Goal: Task Accomplishment & Management: Manage account settings

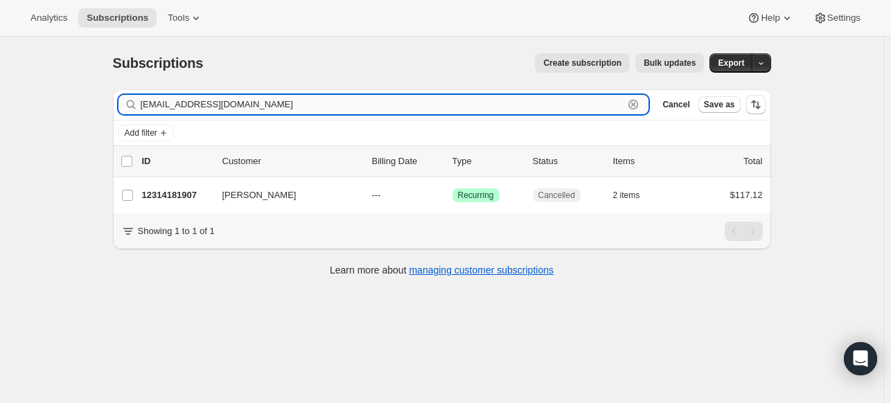
click at [575, 105] on input "[EMAIL_ADDRESS][DOMAIN_NAME]" at bounding box center [383, 104] width 484 height 19
paste input "[EMAIL_ADDRESS][DOMAIN_NAME]"
type input "[PERSON_NAME][EMAIL_ADDRESS][DOMAIN_NAME]"
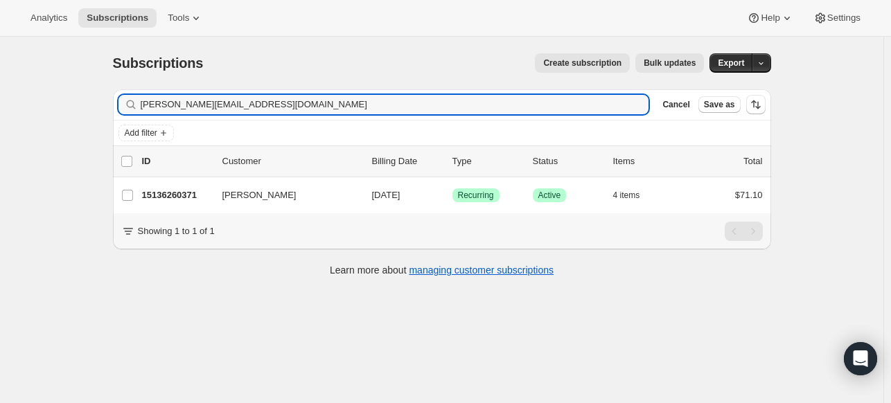
click at [183, 197] on p "15136260371" at bounding box center [176, 196] width 69 height 14
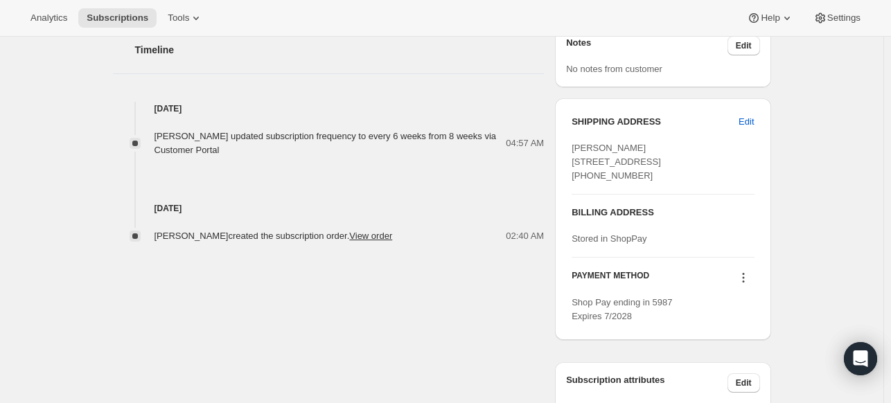
scroll to position [485, 0]
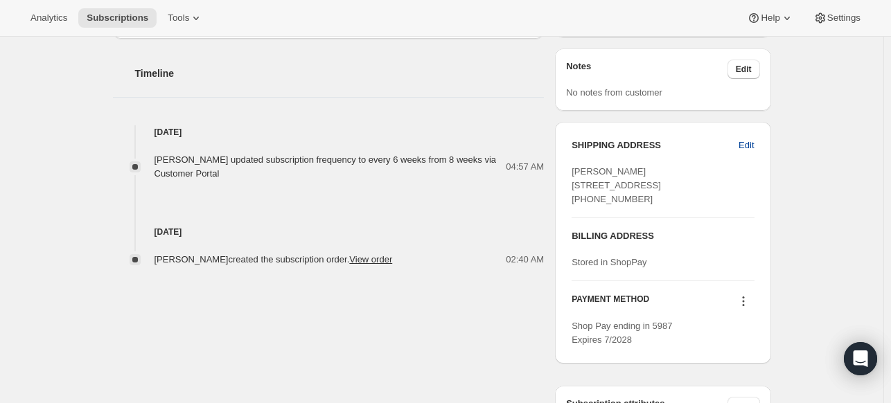
click at [760, 135] on button "Edit" at bounding box center [747, 145] width 32 height 22
select select "CA"
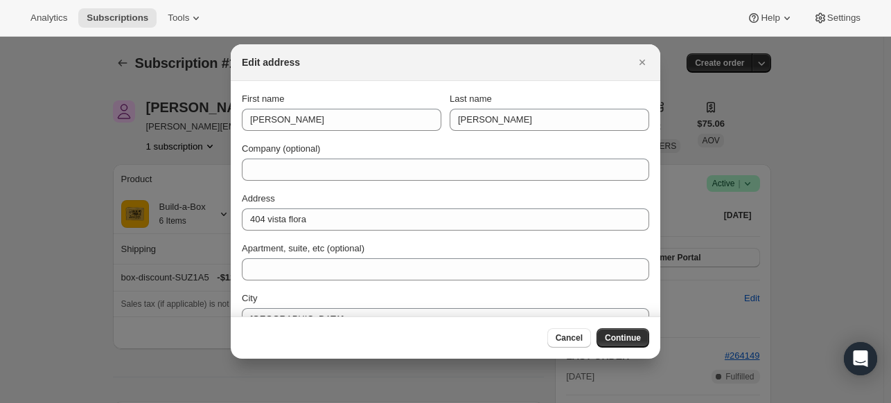
scroll to position [0, 0]
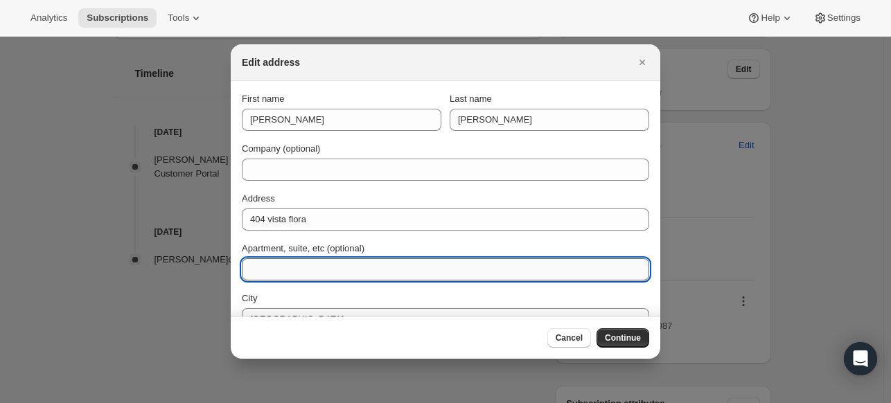
click at [324, 260] on input "Apartment, suite, etc (optional)" at bounding box center [446, 270] width 408 height 22
click at [352, 270] on input "Deliver to front porch bty the door" at bounding box center [446, 270] width 408 height 22
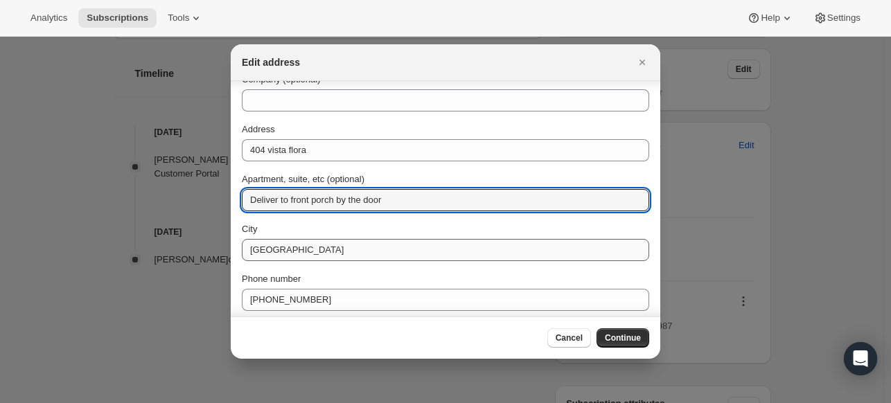
type input "Deliver to front porch by the door"
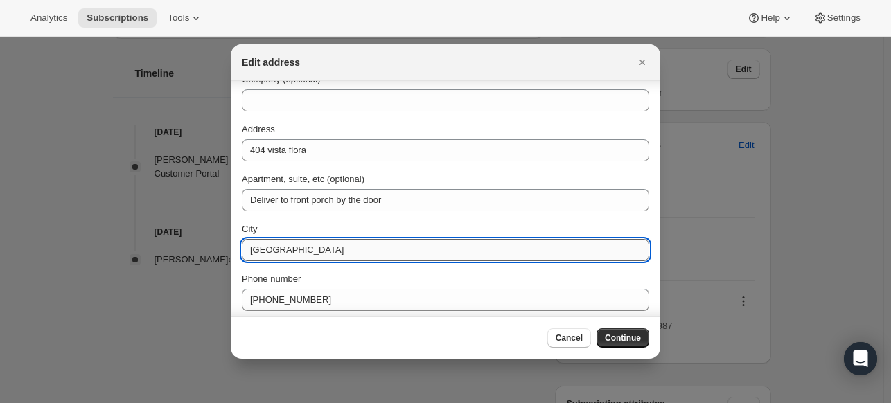
click at [258, 256] on input "[GEOGRAPHIC_DATA]" at bounding box center [446, 250] width 408 height 22
click at [290, 255] on input "[GEOGRAPHIC_DATA]" at bounding box center [446, 250] width 408 height 22
type input "[GEOGRAPHIC_DATA]"
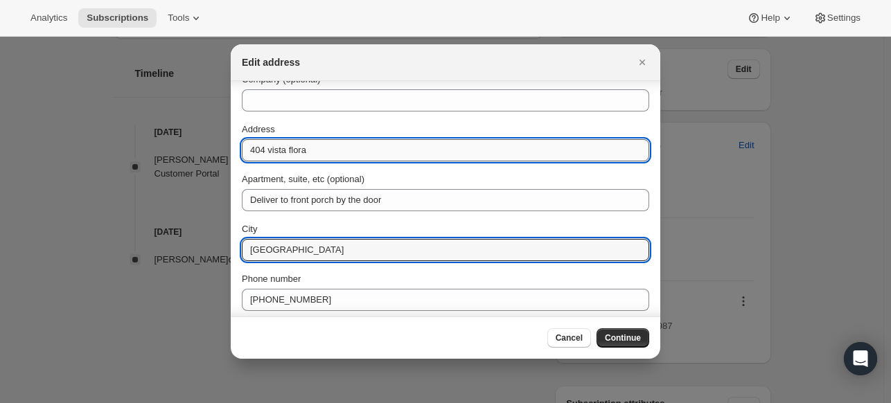
click at [297, 152] on input "404 vista flora" at bounding box center [446, 150] width 408 height 22
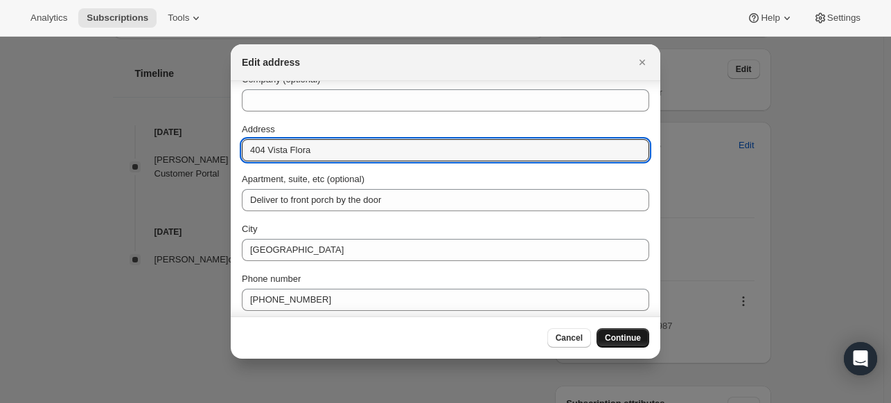
type input "404 Vista Flora"
click at [602, 340] on button "Continue" at bounding box center [623, 338] width 53 height 19
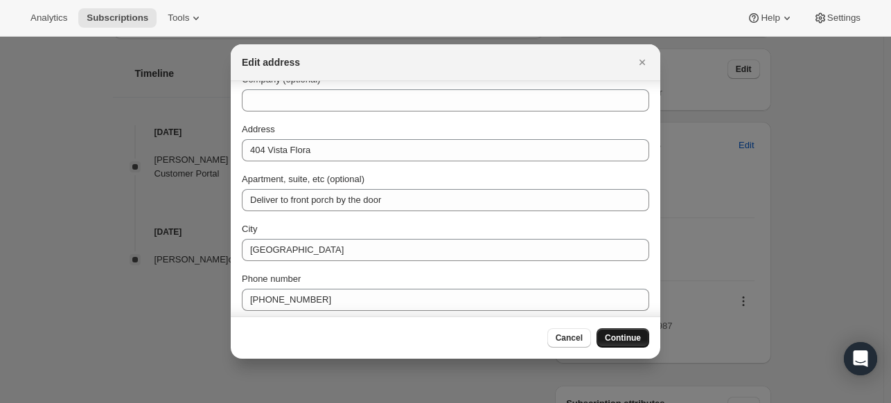
scroll to position [0, 0]
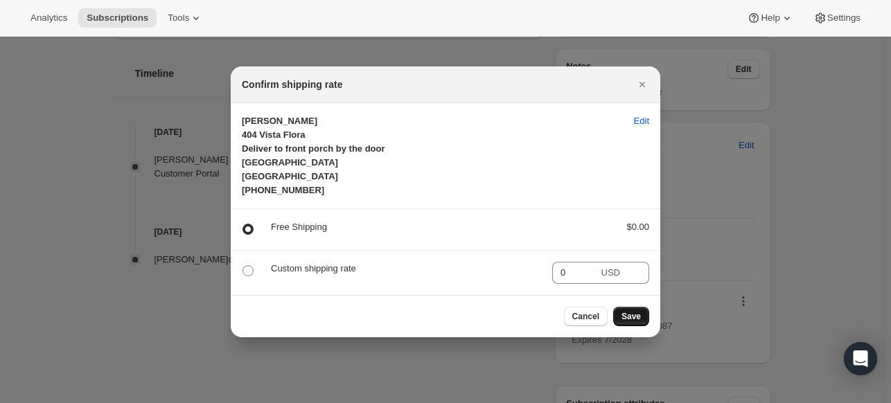
click at [623, 314] on span "Save" at bounding box center [631, 316] width 19 height 11
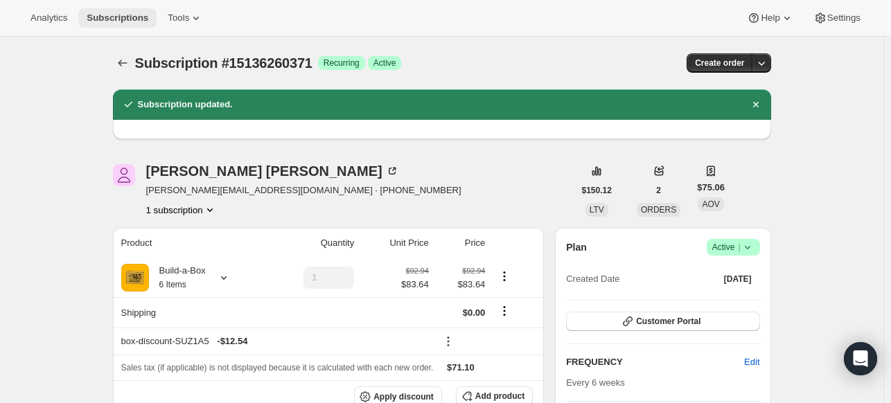
click at [108, 13] on span "Subscriptions" at bounding box center [118, 17] width 62 height 11
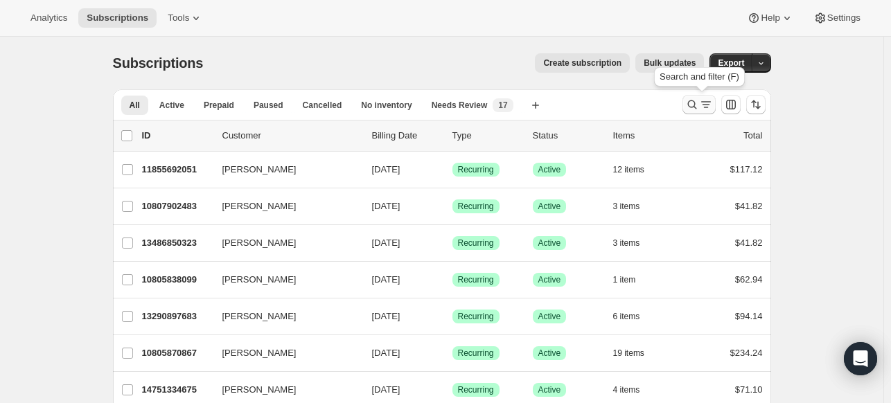
click at [690, 96] on button "Search and filter results" at bounding box center [699, 104] width 33 height 19
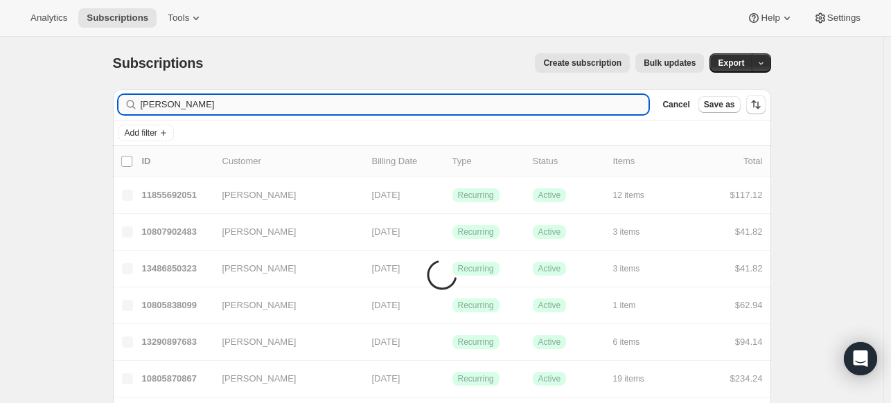
type input "[PERSON_NAME]"
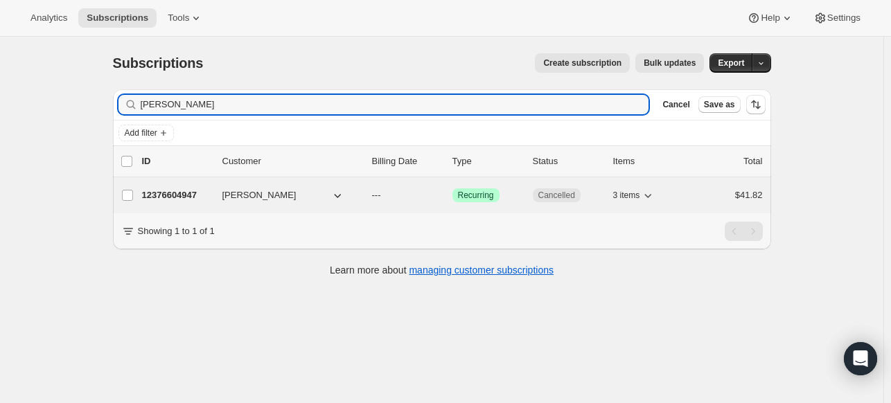
click at [188, 196] on p "12376604947" at bounding box center [176, 196] width 69 height 14
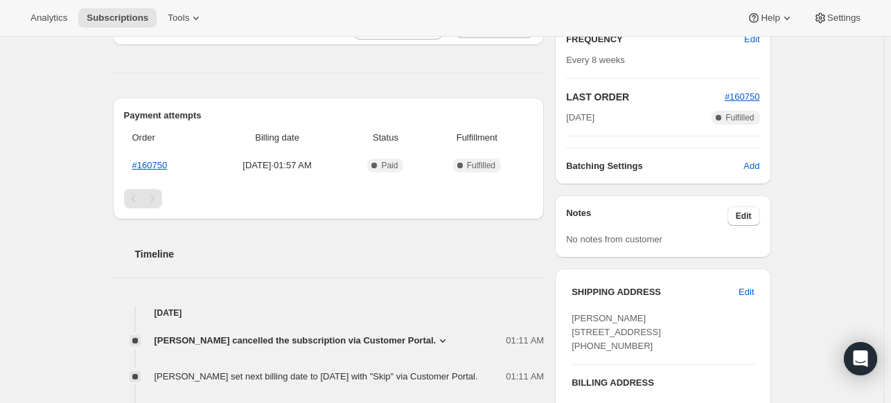
scroll to position [69, 0]
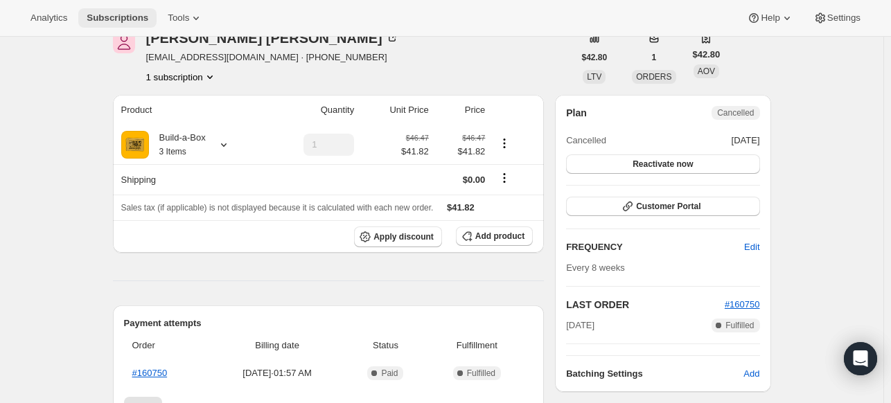
click at [130, 13] on span "Subscriptions" at bounding box center [118, 17] width 62 height 11
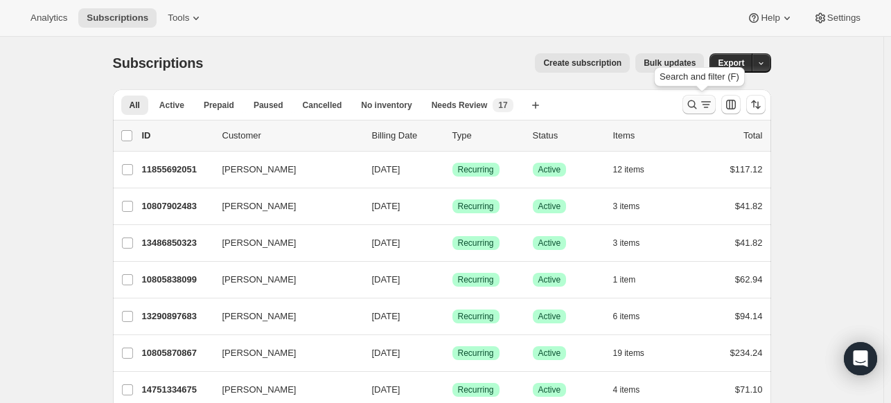
click at [699, 103] on icon "Search and filter results" at bounding box center [692, 105] width 14 height 14
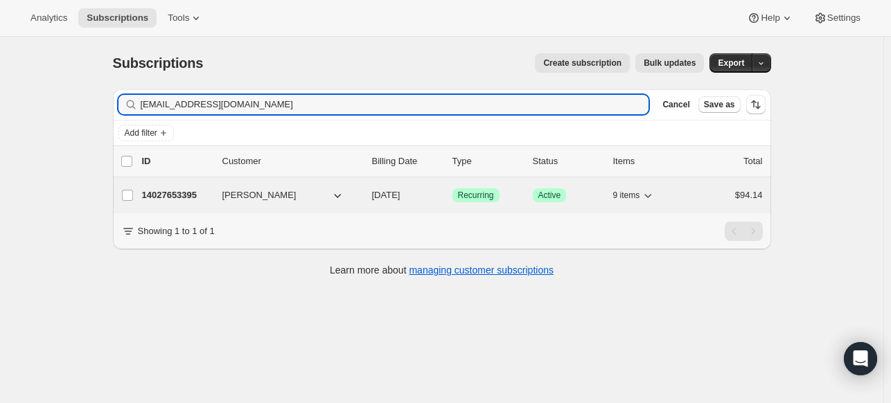
type input "[EMAIL_ADDRESS][DOMAIN_NAME]"
click at [154, 189] on p "14027653395" at bounding box center [176, 196] width 69 height 14
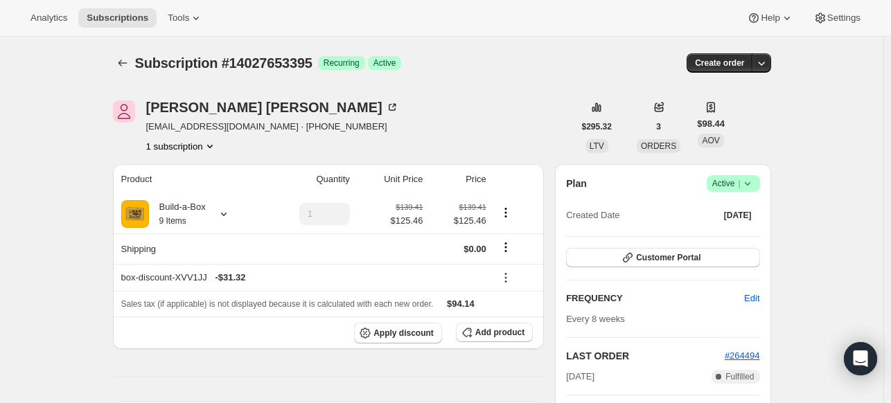
click at [749, 187] on icon at bounding box center [748, 184] width 14 height 14
click at [725, 239] on span "Cancel subscription" at bounding box center [731, 234] width 78 height 10
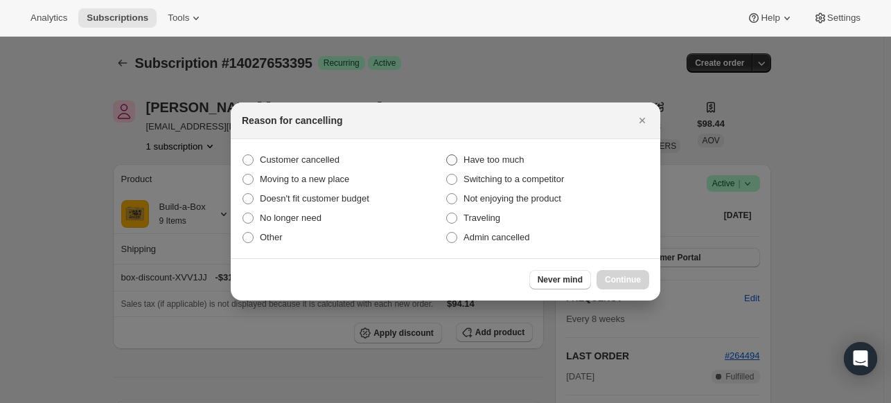
click at [469, 160] on span "Have too much" at bounding box center [494, 160] width 60 height 10
click at [447, 155] on input "Have too much" at bounding box center [446, 155] width 1 height 1
radio input "true"
click at [629, 277] on span "Continue" at bounding box center [623, 279] width 36 height 11
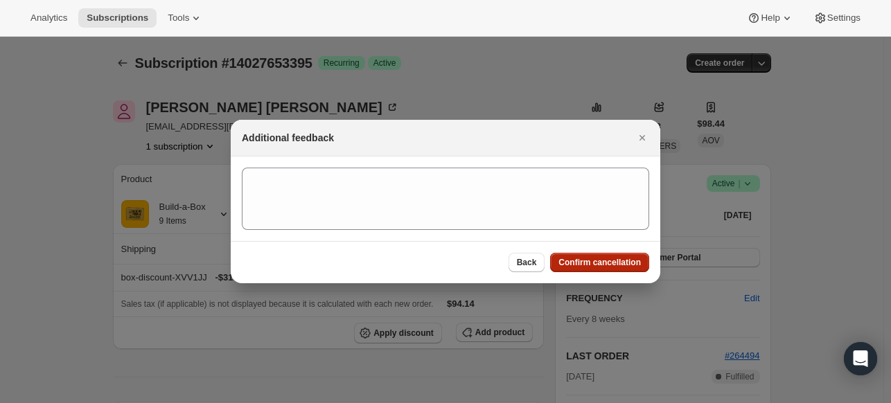
click at [602, 268] on span "Confirm cancellation" at bounding box center [600, 262] width 82 height 11
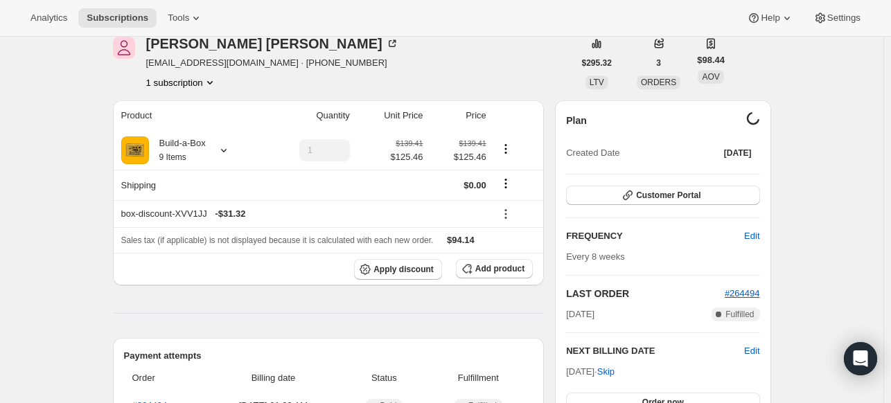
scroll to position [139, 0]
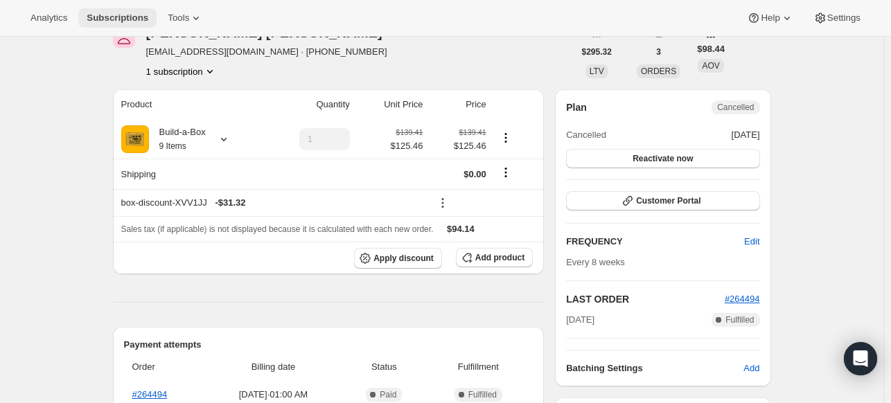
click at [140, 22] on span "Subscriptions" at bounding box center [118, 17] width 62 height 11
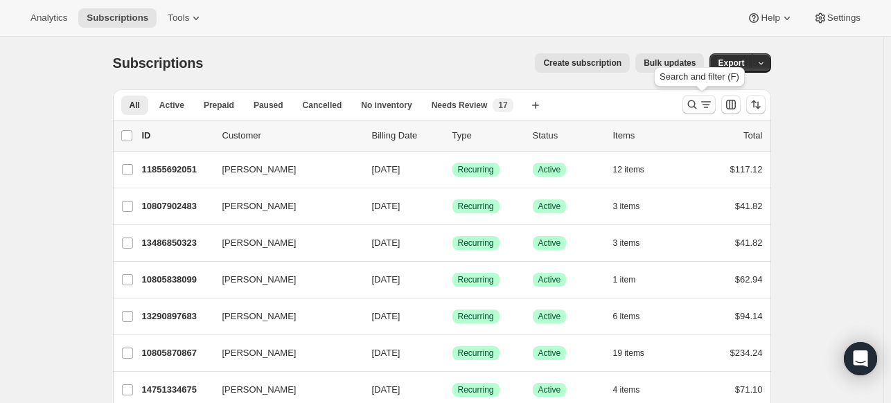
click at [689, 105] on icon "Search and filter results" at bounding box center [692, 105] width 14 height 14
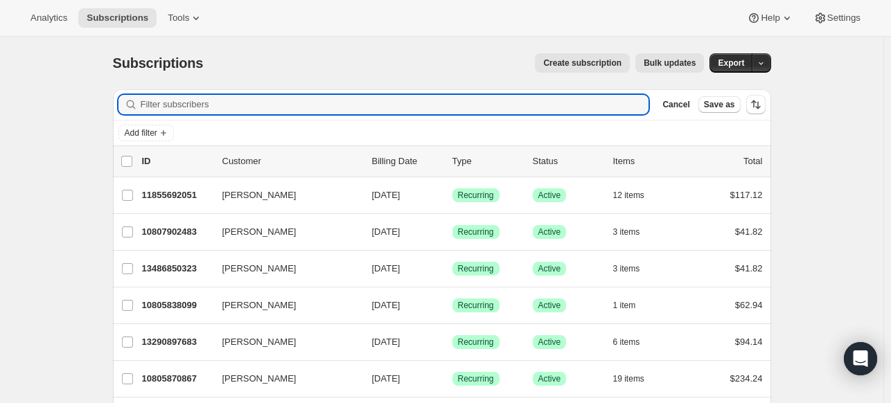
paste input "[EMAIL_ADDRESS][DOMAIN_NAME]"
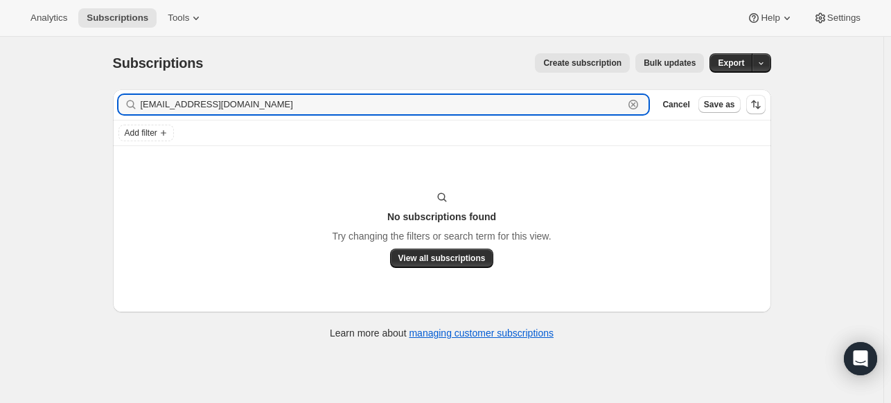
type input "[EMAIL_ADDRESS][DOMAIN_NAME]"
